Goal: Register for event/course

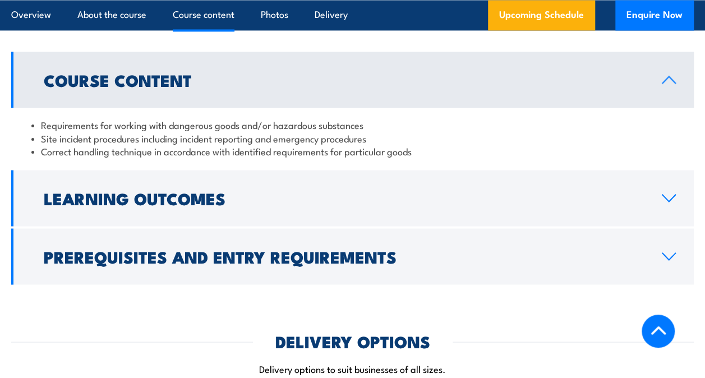
scroll to position [954, 0]
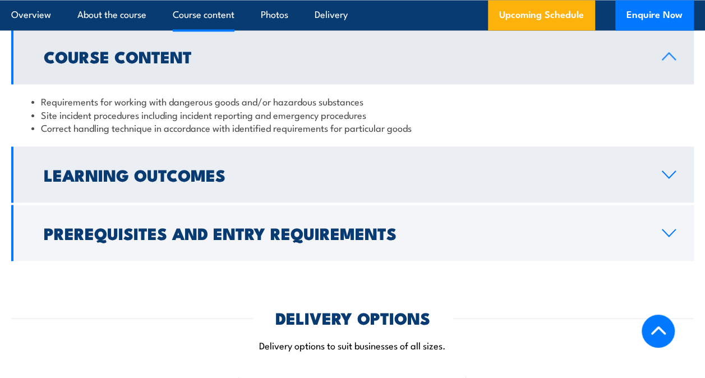
click at [668, 179] on icon at bounding box center [668, 174] width 15 height 9
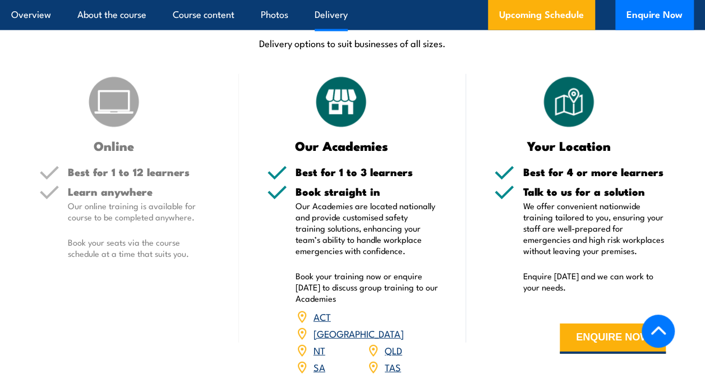
scroll to position [1290, 0]
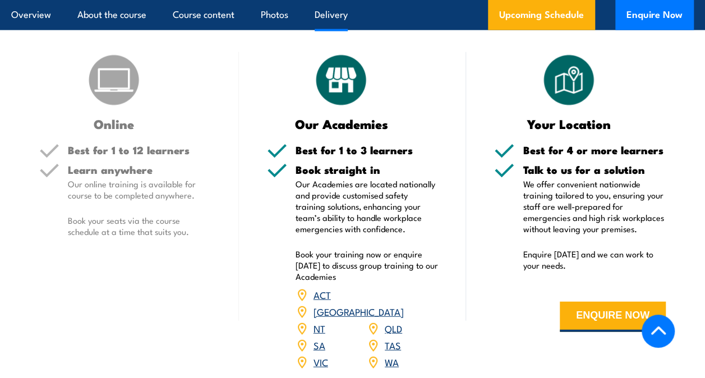
click at [74, 88] on div "Online" at bounding box center [125, 91] width 172 height 78
click at [81, 160] on div "Online Best for 1 to 12 learners Learn anywhere Our online training is availabl…" at bounding box center [125, 218] width 228 height 333
drag, startPoint x: 81, startPoint y: 160, endPoint x: 156, endPoint y: 201, distance: 85.6
click at [156, 201] on p "Our online training is available for course to be completed anywhere." at bounding box center [139, 189] width 143 height 22
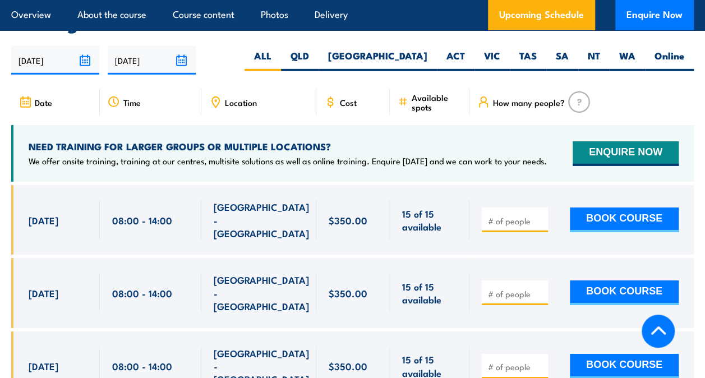
scroll to position [1683, 0]
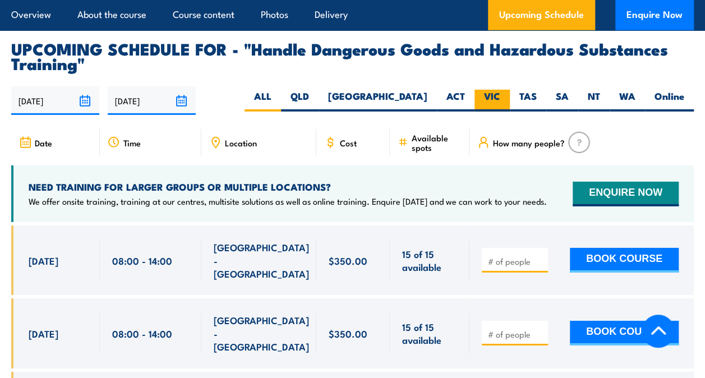
click at [497, 104] on label "VIC" at bounding box center [492, 101] width 35 height 22
click at [500, 97] on input "VIC" at bounding box center [503, 93] width 7 height 7
radio input "true"
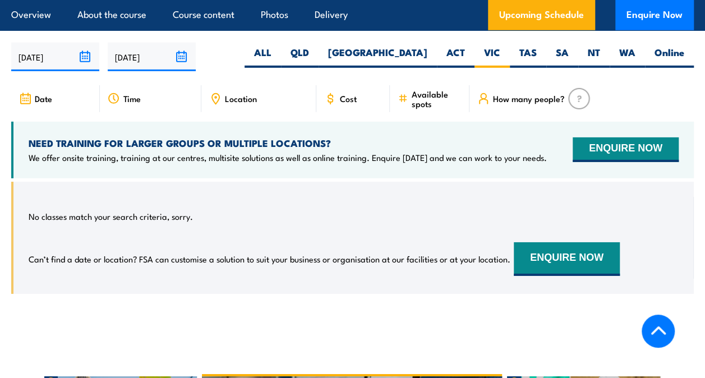
scroll to position [1716, 0]
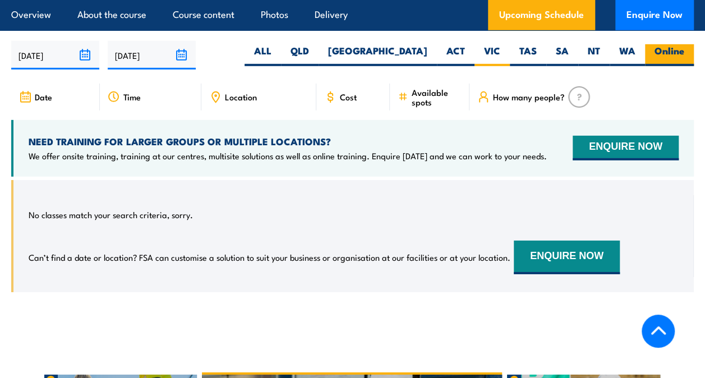
click at [670, 54] on label "Online" at bounding box center [669, 55] width 49 height 22
click at [685, 52] on input "Online" at bounding box center [688, 47] width 7 height 7
radio input "true"
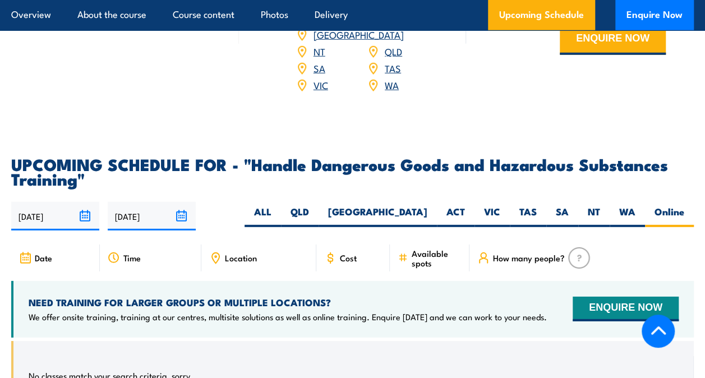
scroll to position [1547, 0]
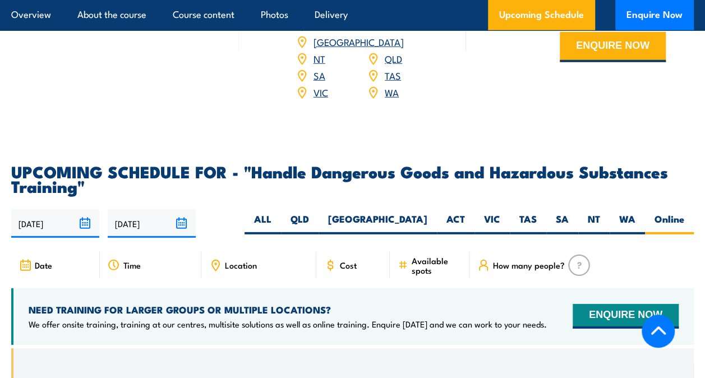
click at [182, 229] on input "22/02/2026" at bounding box center [152, 223] width 88 height 29
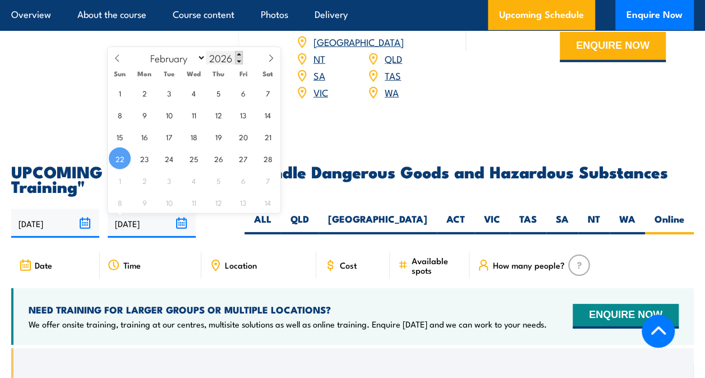
click at [238, 52] on span at bounding box center [239, 54] width 8 height 7
type input "2027"
click at [222, 105] on span "11" at bounding box center [219, 115] width 22 height 22
type input "11/02/2027"
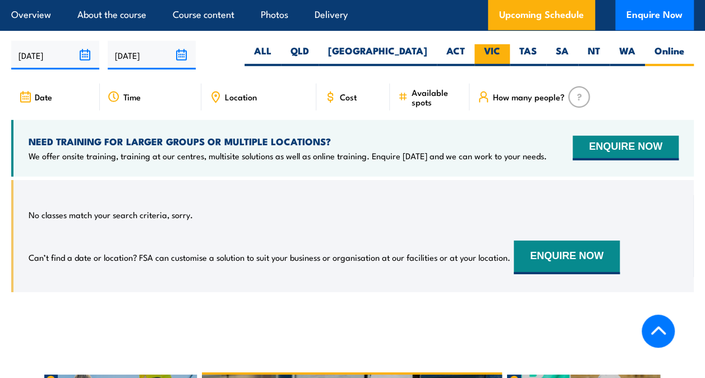
click at [486, 58] on label "VIC" at bounding box center [492, 55] width 35 height 22
click at [500, 52] on input "VIC" at bounding box center [503, 47] width 7 height 7
radio input "true"
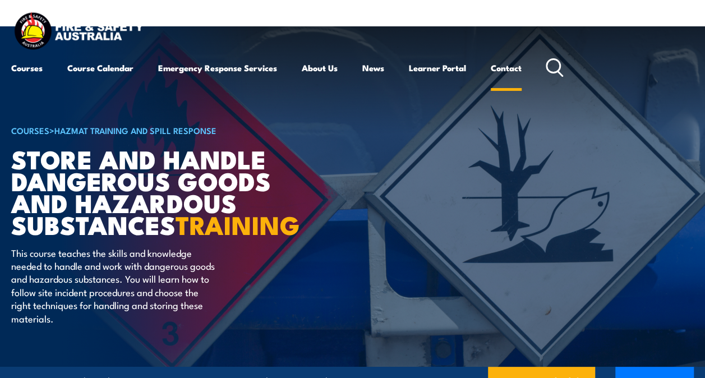
click at [503, 67] on link "Contact" at bounding box center [506, 67] width 31 height 27
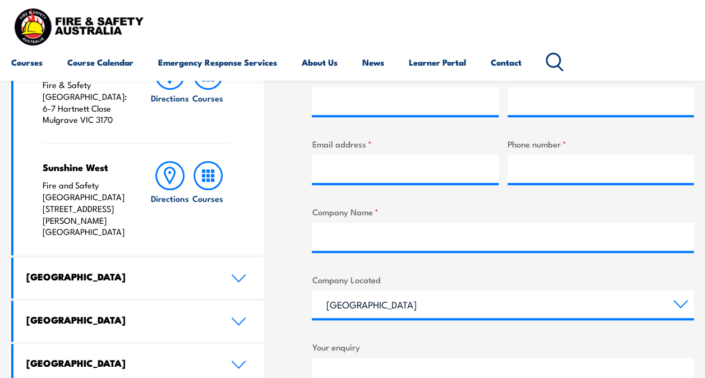
scroll to position [393, 0]
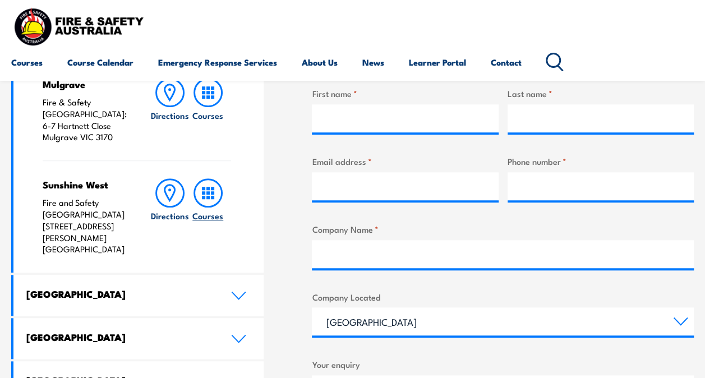
click at [209, 191] on rect at bounding box center [207, 192] width 3 height 3
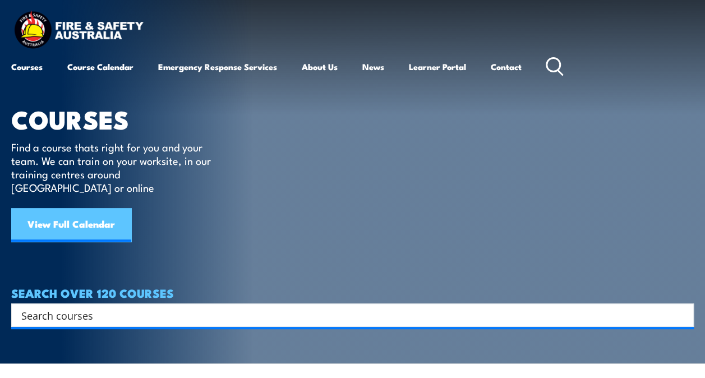
click at [74, 214] on link "View Full Calendar" at bounding box center [71, 225] width 120 height 34
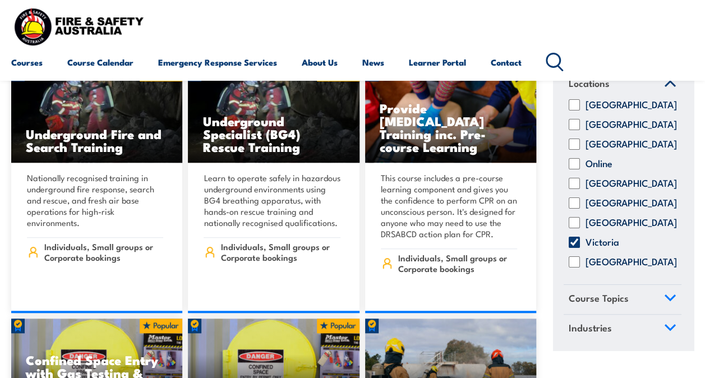
scroll to position [393, 0]
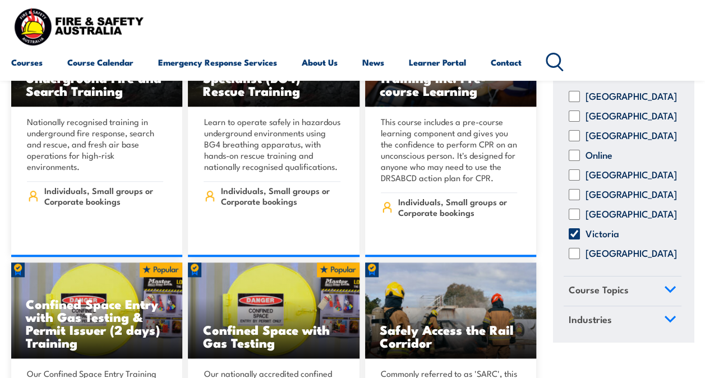
click at [665, 290] on icon at bounding box center [670, 289] width 10 height 5
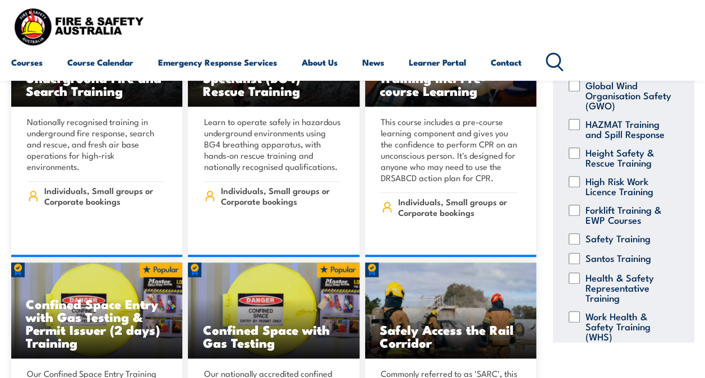
scroll to position [321, 0]
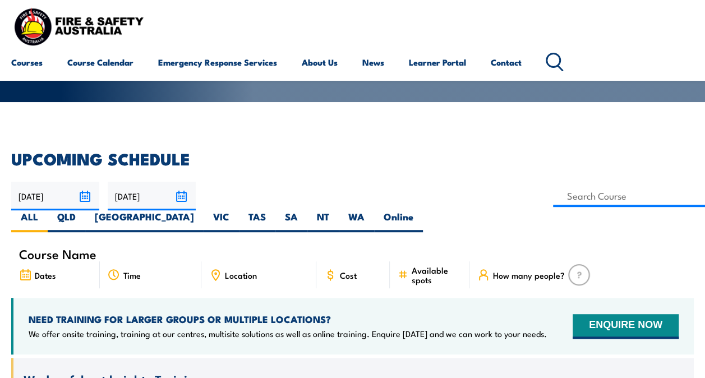
scroll to position [168, 0]
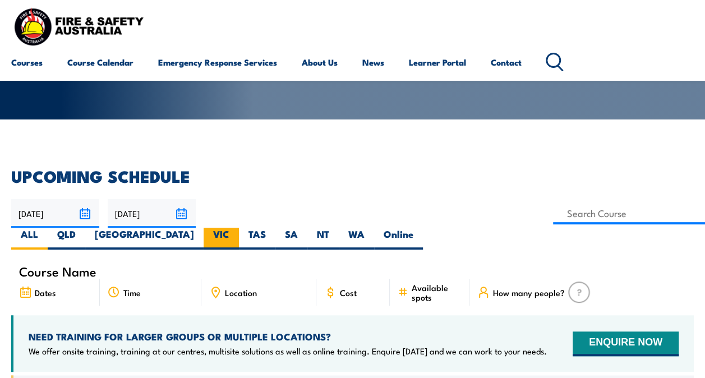
click at [239, 228] on label "VIC" at bounding box center [221, 239] width 35 height 22
click at [237, 228] on input "VIC" at bounding box center [232, 231] width 7 height 7
radio input "true"
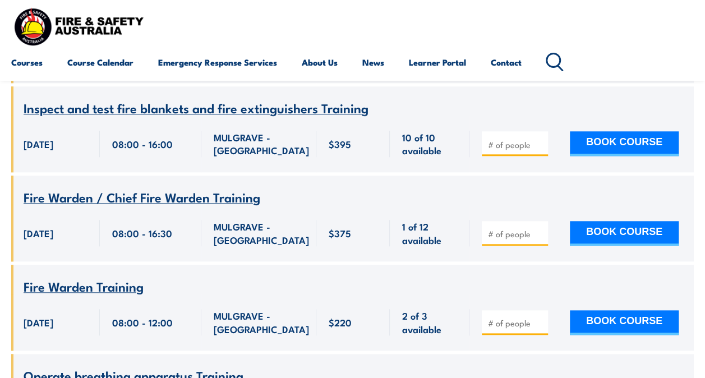
scroll to position [4769, 0]
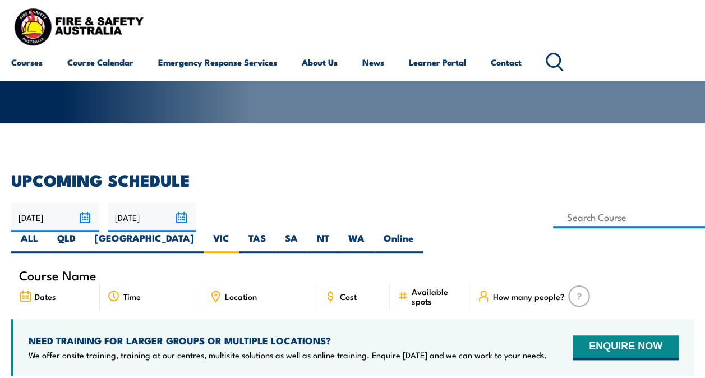
scroll to position [168, 0]
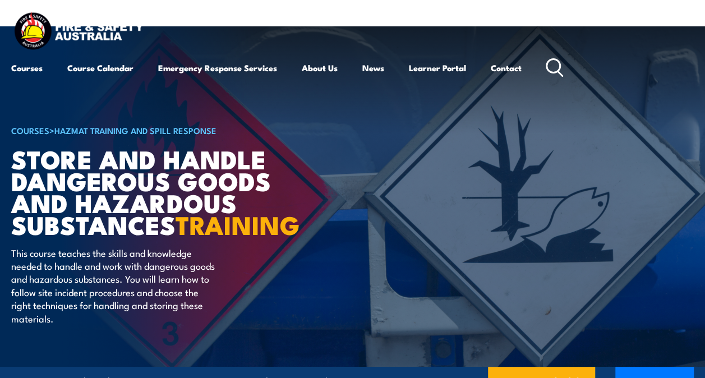
click at [176, 244] on strong "TRAINING" at bounding box center [238, 224] width 125 height 39
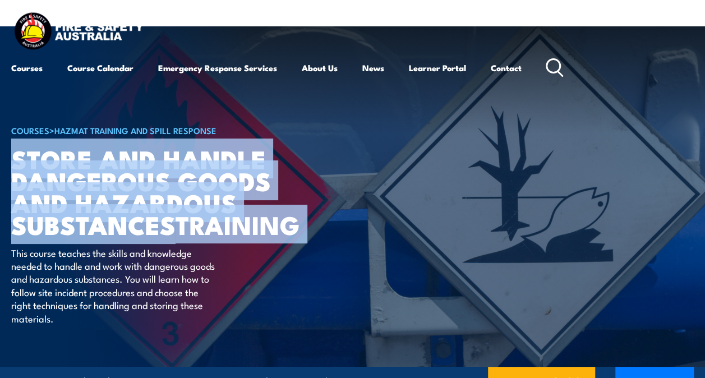
drag, startPoint x: 135, startPoint y: 249, endPoint x: 30, endPoint y: 159, distance: 137.7
click at [30, 159] on h1 "Store And Handle Dangerous Goods and Hazardous Substances TRAINING" at bounding box center [149, 192] width 277 height 88
copy div "Store And Handle Dangerous Goods and Hazardous Substances TRAINING"
